Goal: Task Accomplishment & Management: Manage account settings

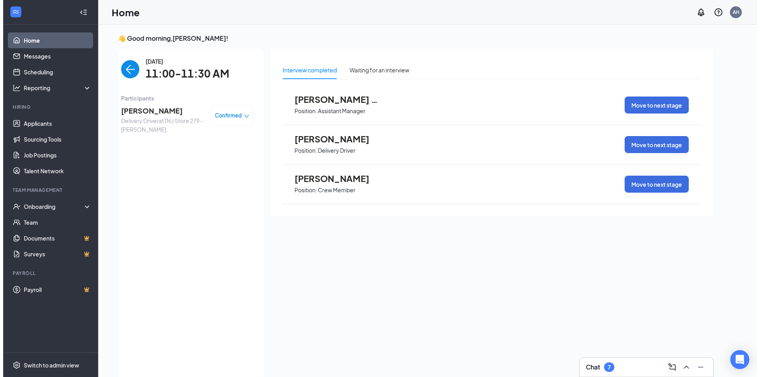
scroll to position [3, 0]
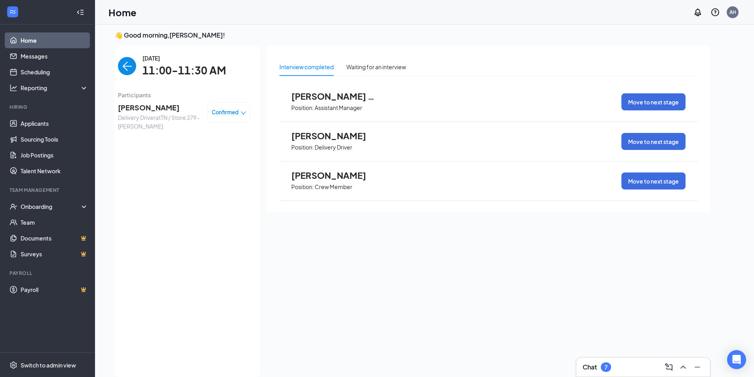
click at [124, 66] on img "back-button" at bounding box center [127, 66] width 18 height 18
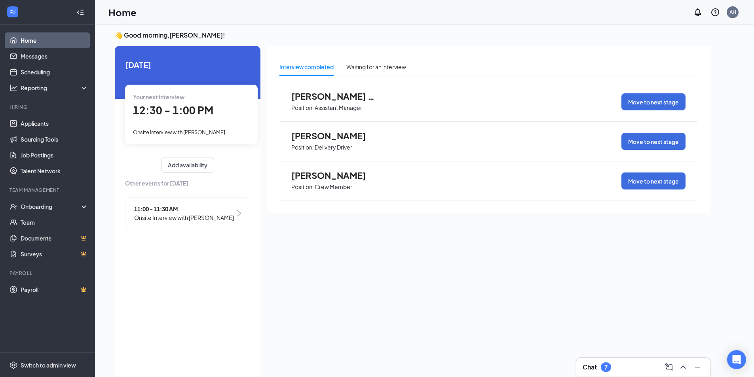
click at [171, 118] on div "12:30 - 1:00 PM" at bounding box center [191, 110] width 117 height 16
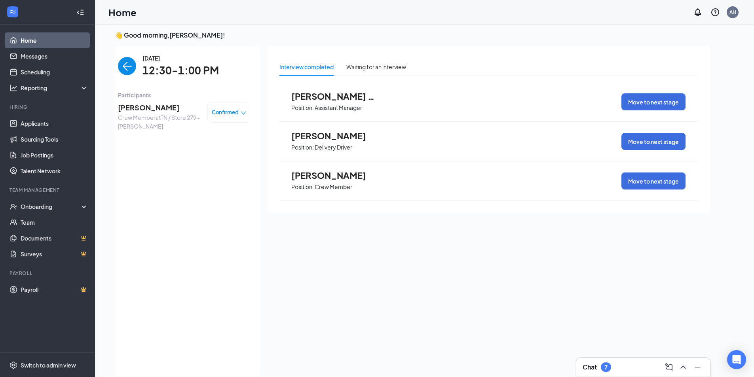
click at [150, 109] on span "[PERSON_NAME]" at bounding box center [159, 107] width 83 height 11
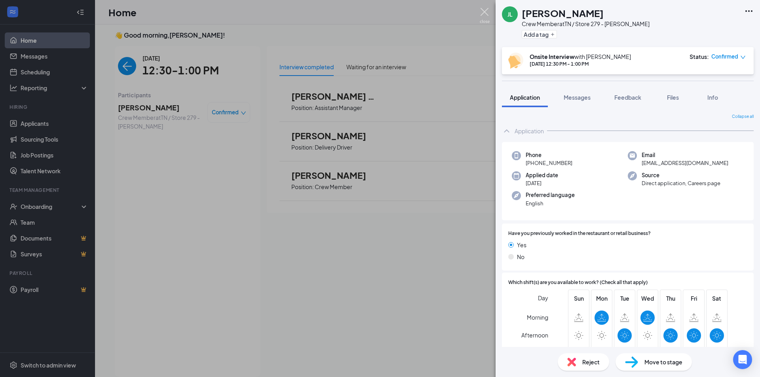
click at [484, 11] on img at bounding box center [485, 15] width 10 height 15
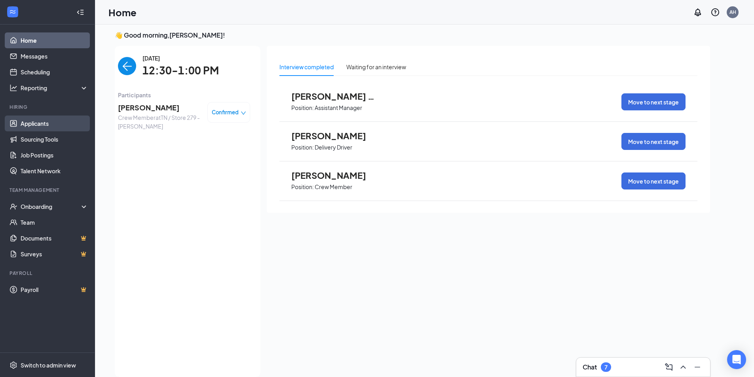
click at [23, 122] on link "Applicants" at bounding box center [55, 124] width 68 height 16
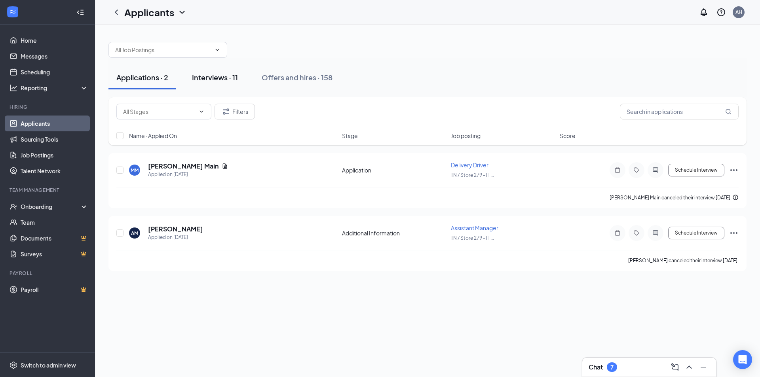
click at [219, 77] on div "Interviews · 11" at bounding box center [215, 77] width 46 height 10
